Goal: Task Accomplishment & Management: Manage account settings

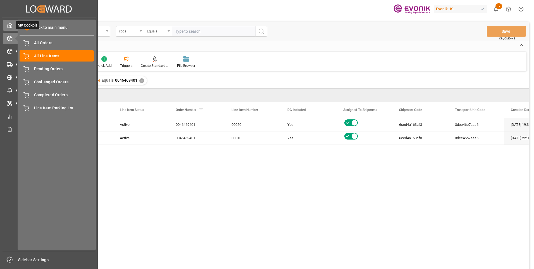
click at [11, 23] on icon at bounding box center [10, 26] width 6 height 6
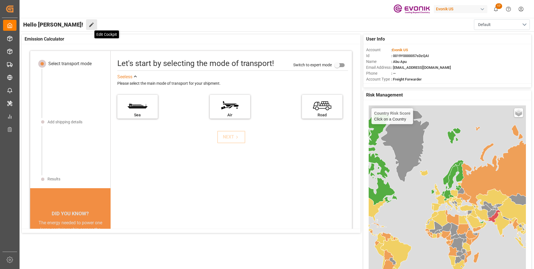
click at [89, 25] on icon at bounding box center [92, 25] width 6 height 6
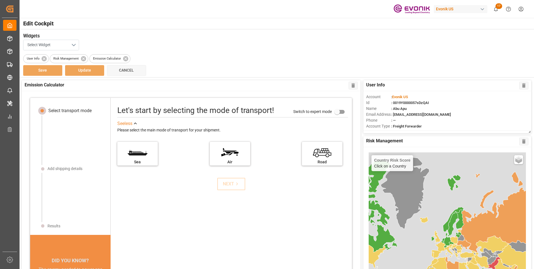
click at [73, 45] on button "Select Widget" at bounding box center [51, 45] width 56 height 11
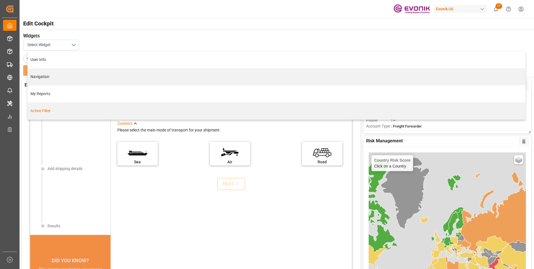
click at [41, 111] on div "Active Filter" at bounding box center [276, 111] width 492 height 6
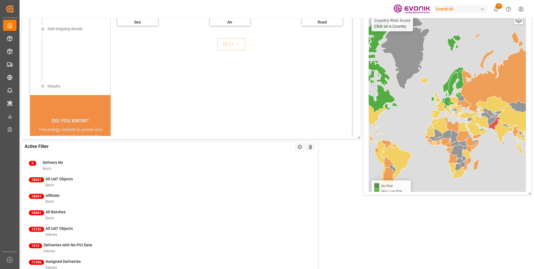
scroll to position [251, 0]
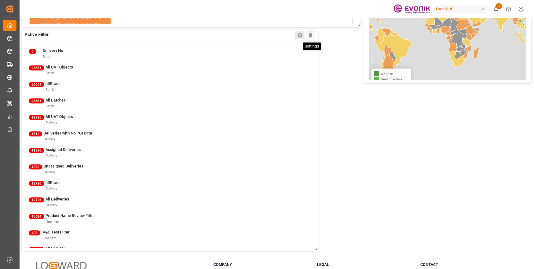
click at [299, 36] on icon at bounding box center [299, 35] width 4 height 5
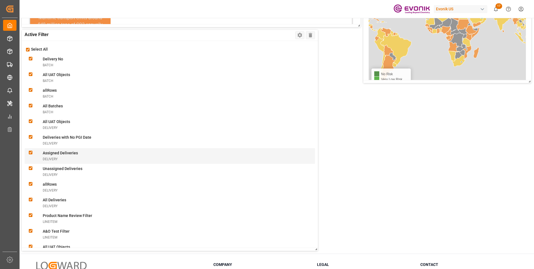
scroll to position [140, 0]
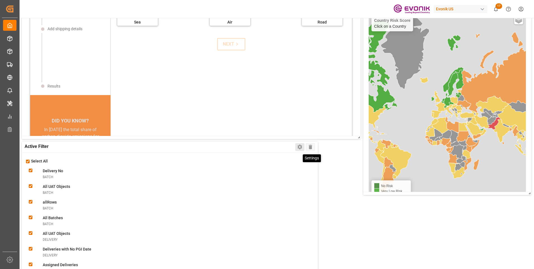
click at [299, 144] on icon at bounding box center [300, 147] width 6 height 6
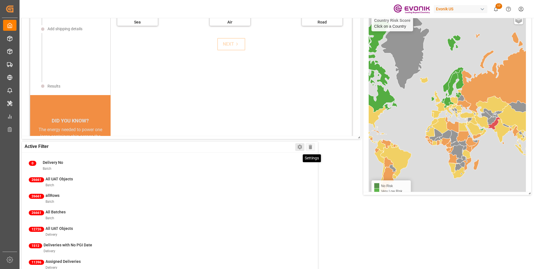
click at [299, 144] on icon at bounding box center [300, 147] width 6 height 6
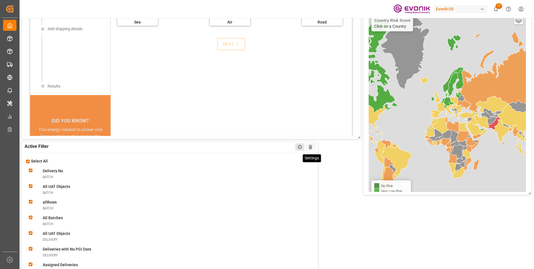
click at [300, 145] on icon at bounding box center [299, 147] width 4 height 5
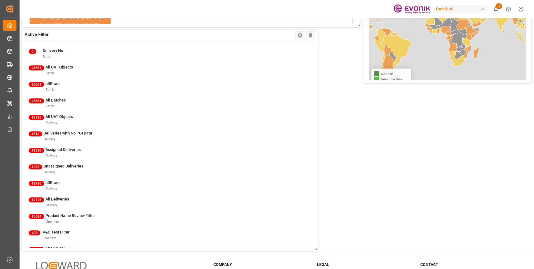
scroll to position [299, 0]
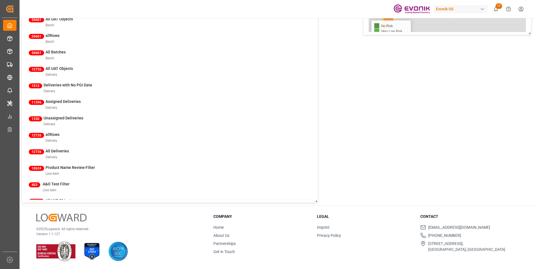
click at [34, 117] on div "0 Delivery No Batch 26661 All UAT Objects Batch 26661 allRows Batch 26661 All B…" at bounding box center [170, 96] width 296 height 207
click at [59, 117] on div "0 Delivery No Batch 26661 All UAT Objects Batch 26661 allRows Batch 26661 All B…" at bounding box center [170, 96] width 296 height 207
click at [43, 139] on div "0 Delivery No Batch 26661 All UAT Objects Batch 26661 allRows Batch 26661 All B…" at bounding box center [170, 96] width 296 height 207
click at [62, 154] on div "0 Delivery No Batch 26661 All UAT Objects Batch 26661 allRows Batch 26661 All B…" at bounding box center [170, 96] width 296 height 207
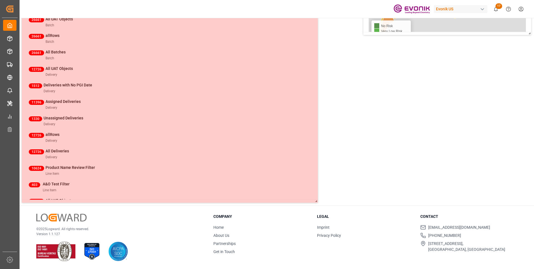
scroll to position [188, 0]
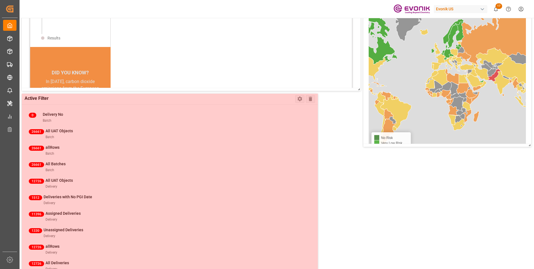
click at [161, 91] on div "User Info Delete Account : Evonik US Id : 0019Y0000057sDzQAI Name : Abu Apu Ema…" at bounding box center [276, 103] width 515 height 427
click at [333, 153] on div "User Info Delete Account : Evonik US Id : 0019Y0000057sDzQAI Name : Abu Apu Ema…" at bounding box center [276, 103] width 515 height 427
click at [299, 100] on div at bounding box center [170, 204] width 296 height 221
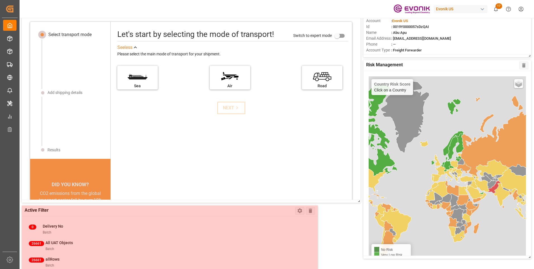
scroll to position [0, 0]
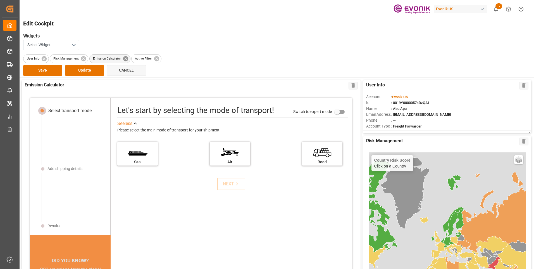
click at [125, 58] on icon at bounding box center [125, 58] width 5 height 5
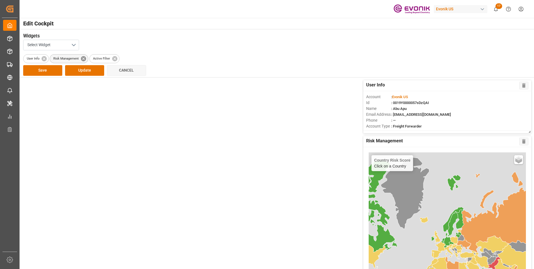
click at [82, 58] on icon at bounding box center [83, 58] width 5 height 5
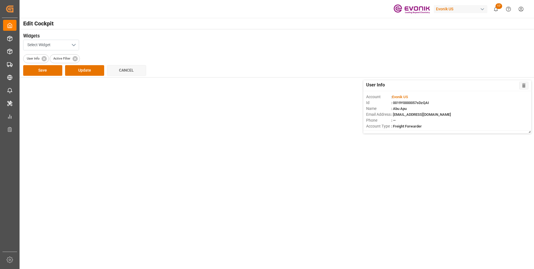
click at [73, 44] on button "Select Widget" at bounding box center [51, 45] width 56 height 11
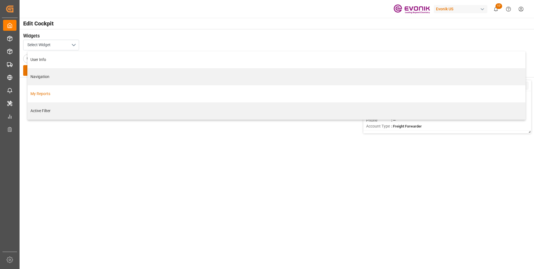
click at [41, 94] on div "My Reports" at bounding box center [276, 94] width 492 height 6
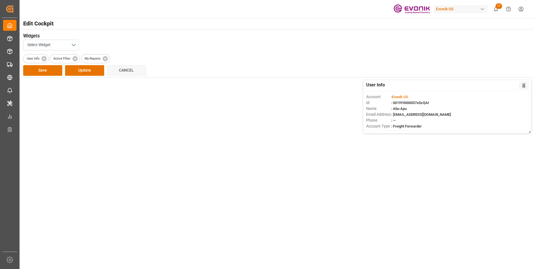
scroll to position [140, 0]
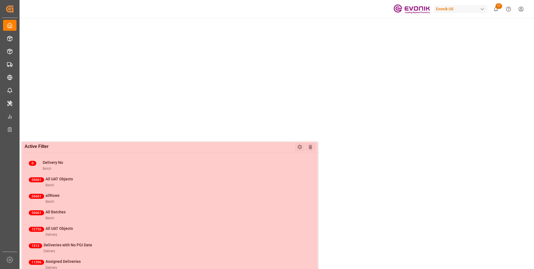
click at [240, 123] on div "User Info Delete Account : Evonik US Id : 0019Y0000057sDzQAI Name : Abu Apu Ema…" at bounding box center [276, 151] width 515 height 427
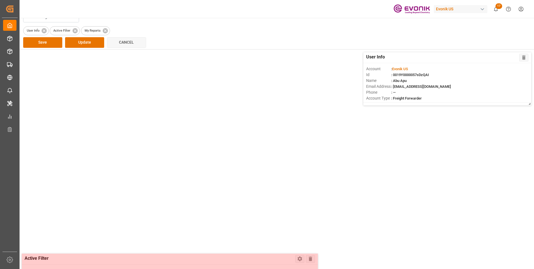
scroll to position [0, 0]
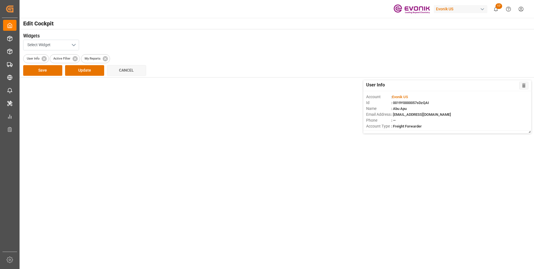
click at [72, 44] on button "Select Widget" at bounding box center [51, 45] width 56 height 11
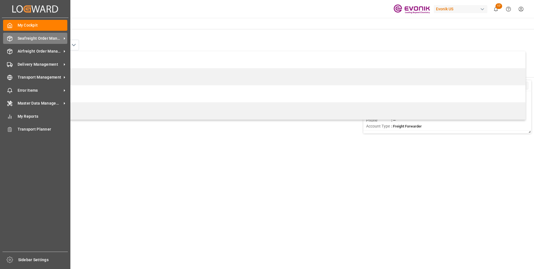
click at [13, 39] on div "Seafreight Order Management Seafreight Order Management" at bounding box center [35, 38] width 64 height 11
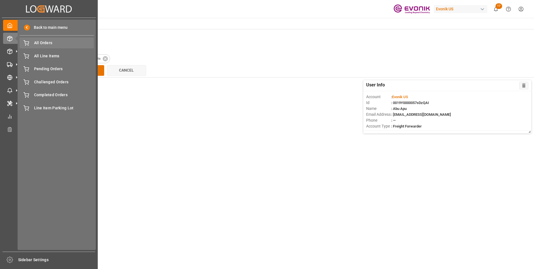
click at [41, 43] on span "All Orders" at bounding box center [64, 43] width 60 height 6
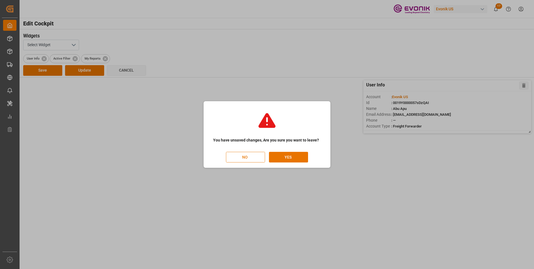
click at [251, 157] on button "NO" at bounding box center [245, 157] width 39 height 11
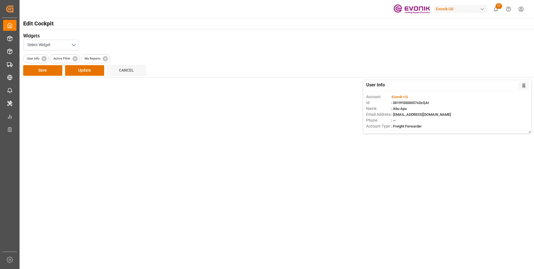
scroll to position [0, 16]
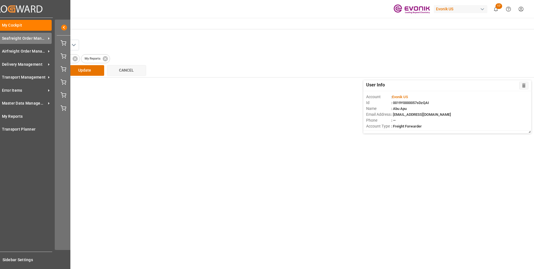
click at [18, 37] on span "Seafreight Order Management" at bounding box center [24, 38] width 44 height 6
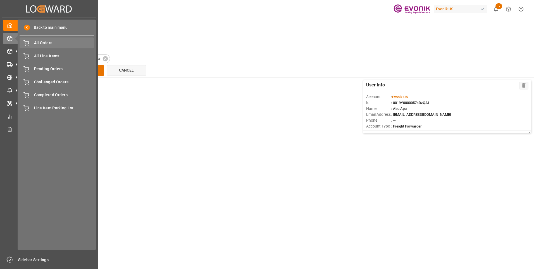
click at [48, 43] on span "All Orders" at bounding box center [64, 43] width 60 height 6
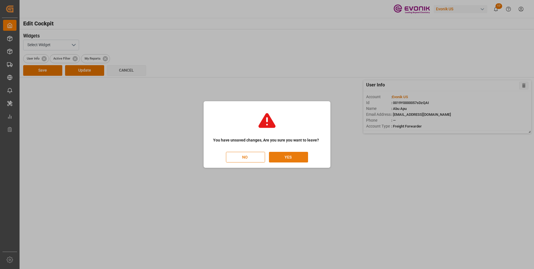
click at [281, 157] on button "YES" at bounding box center [288, 157] width 39 height 11
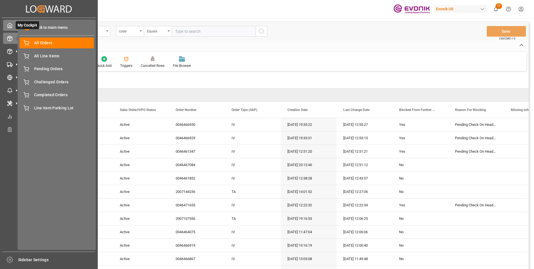
click at [10, 26] on icon at bounding box center [10, 26] width 6 height 6
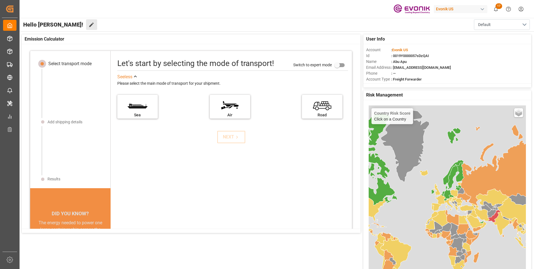
click at [86, 26] on button "Edit Cockpit" at bounding box center [91, 24] width 11 height 11
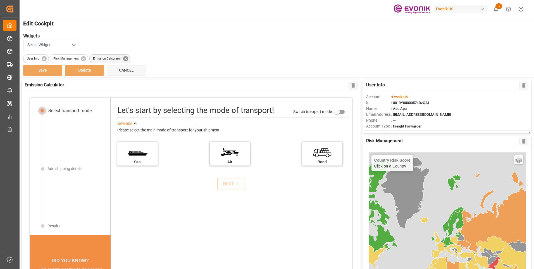
click at [125, 57] on icon at bounding box center [125, 58] width 5 height 5
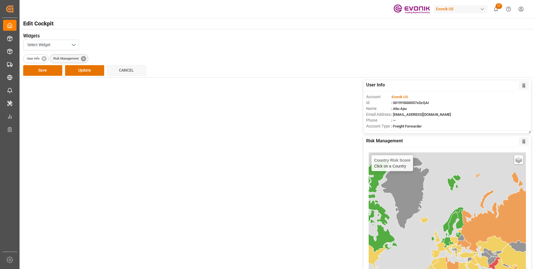
click at [85, 57] on icon at bounding box center [83, 58] width 5 height 5
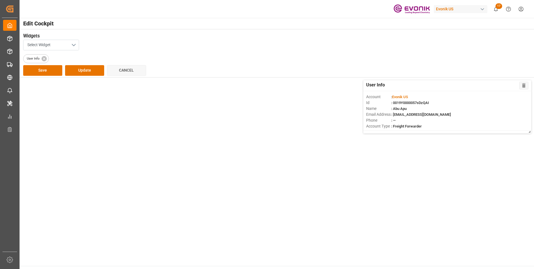
click at [72, 44] on button "Select Widget" at bounding box center [51, 45] width 56 height 11
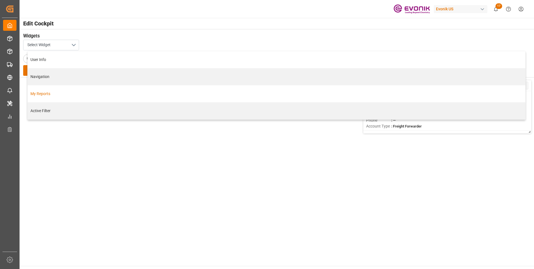
click at [50, 92] on div "My Reports" at bounding box center [276, 94] width 492 height 6
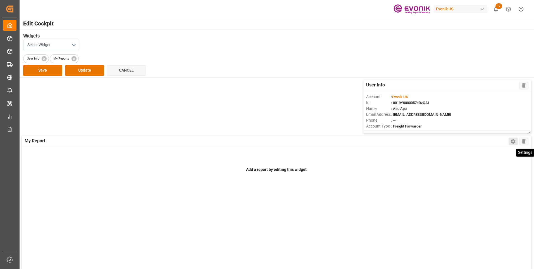
click at [513, 140] on icon at bounding box center [513, 141] width 4 height 5
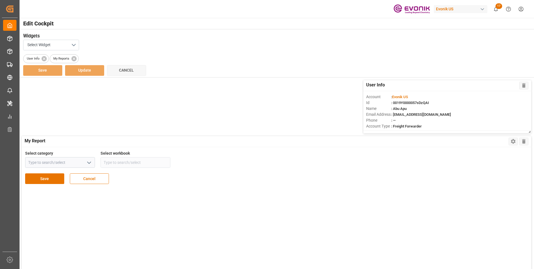
click at [86, 161] on icon "open menu" at bounding box center [89, 162] width 7 height 7
click at [86, 161] on icon "close menu" at bounding box center [89, 162] width 7 height 7
click at [91, 178] on button "Cancel" at bounding box center [89, 178] width 39 height 11
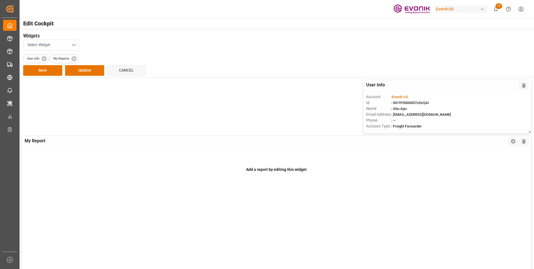
click at [73, 45] on button "Select Widget" at bounding box center [51, 45] width 56 height 11
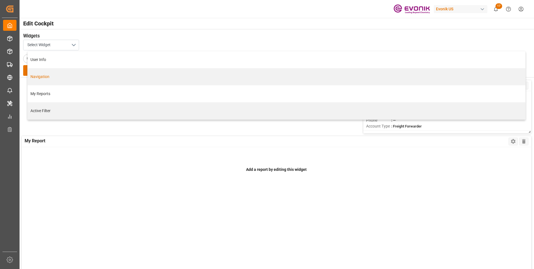
click at [42, 75] on div "Navigation" at bounding box center [276, 77] width 492 height 6
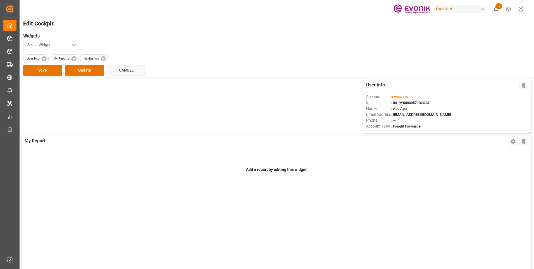
click at [75, 45] on button "Select Widget" at bounding box center [51, 45] width 56 height 11
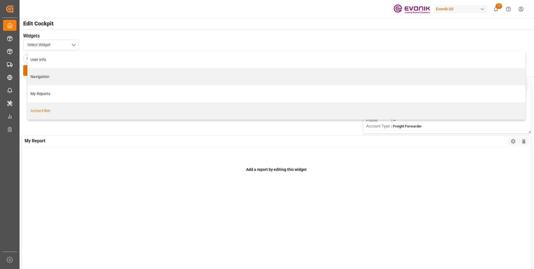
click at [45, 112] on div "Active Filter" at bounding box center [276, 111] width 492 height 6
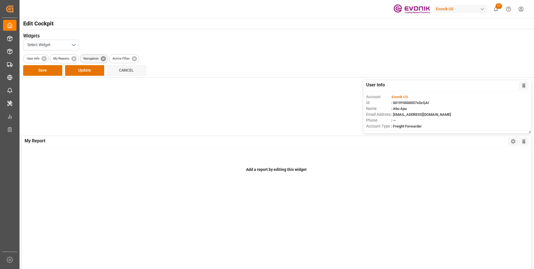
click at [103, 57] on icon at bounding box center [103, 58] width 5 height 5
click at [74, 57] on icon at bounding box center [74, 58] width 5 height 5
